Goal: Obtain resource: Obtain resource

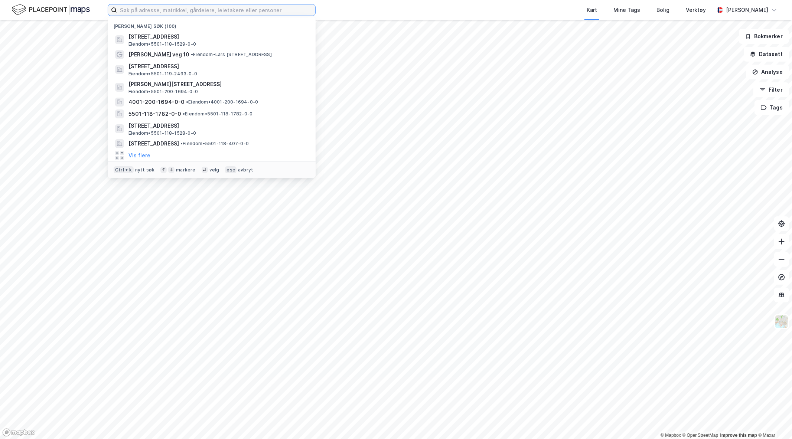
click at [202, 6] on input at bounding box center [216, 9] width 198 height 11
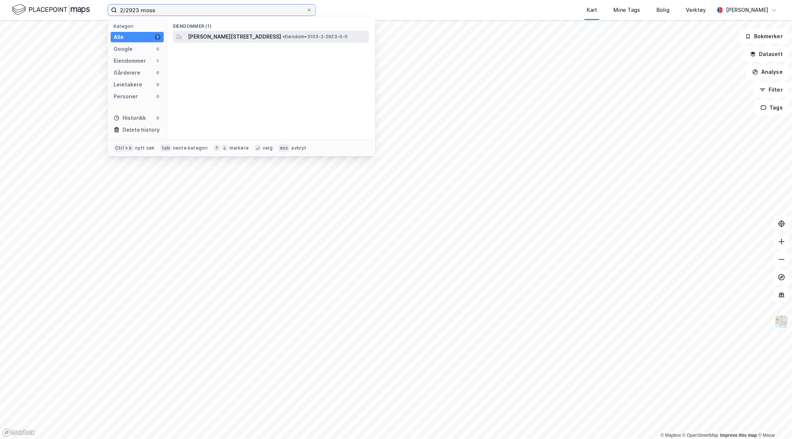
type input "2/2923 moss"
click at [317, 34] on span "• Eiendom • 3103-2-2923-0-0" at bounding box center [315, 37] width 65 height 6
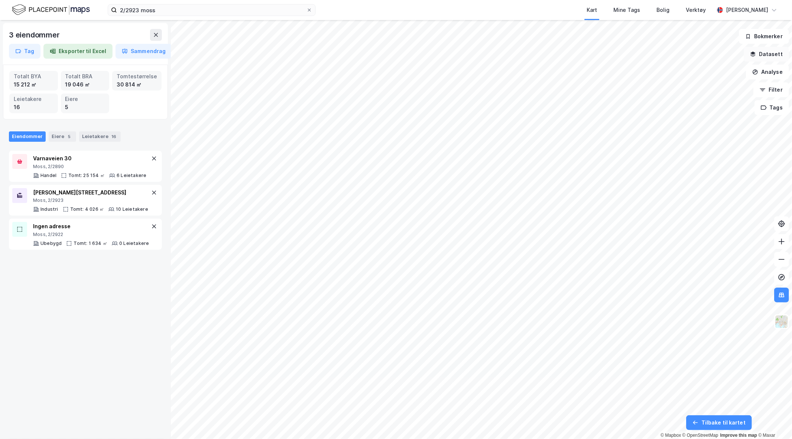
click at [771, 57] on button "Datasett" at bounding box center [766, 54] width 45 height 15
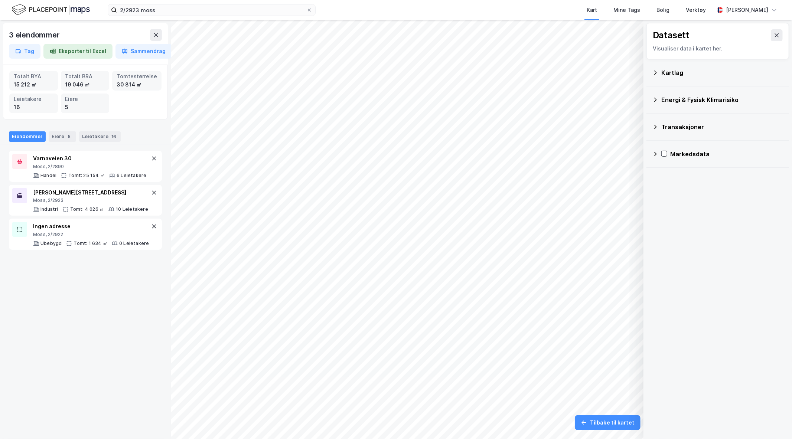
click at [676, 76] on div "Kartlag" at bounding box center [722, 72] width 122 height 9
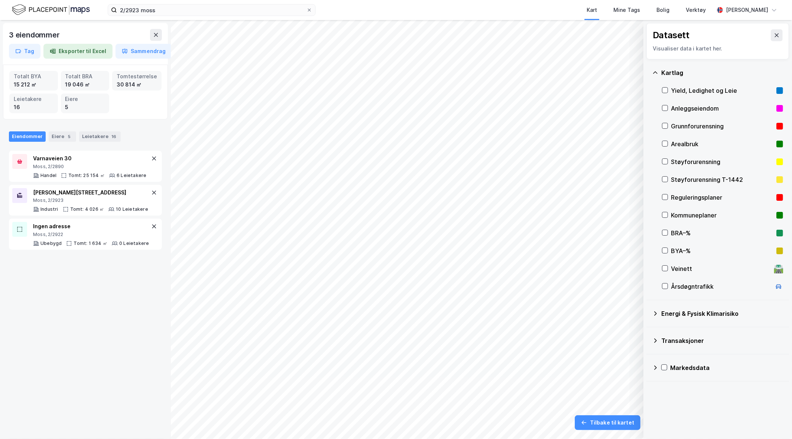
click at [687, 270] on div "Veinett" at bounding box center [721, 268] width 100 height 9
click at [774, 35] on icon at bounding box center [777, 35] width 6 height 6
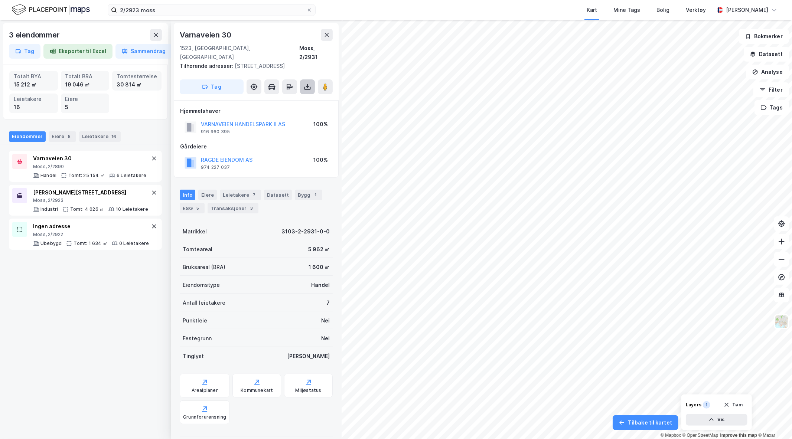
click at [307, 87] on icon at bounding box center [307, 88] width 6 height 3
click at [271, 98] on div "Last ned grunnbok" at bounding box center [275, 102] width 79 height 12
